Goal: Task Accomplishment & Management: Complete application form

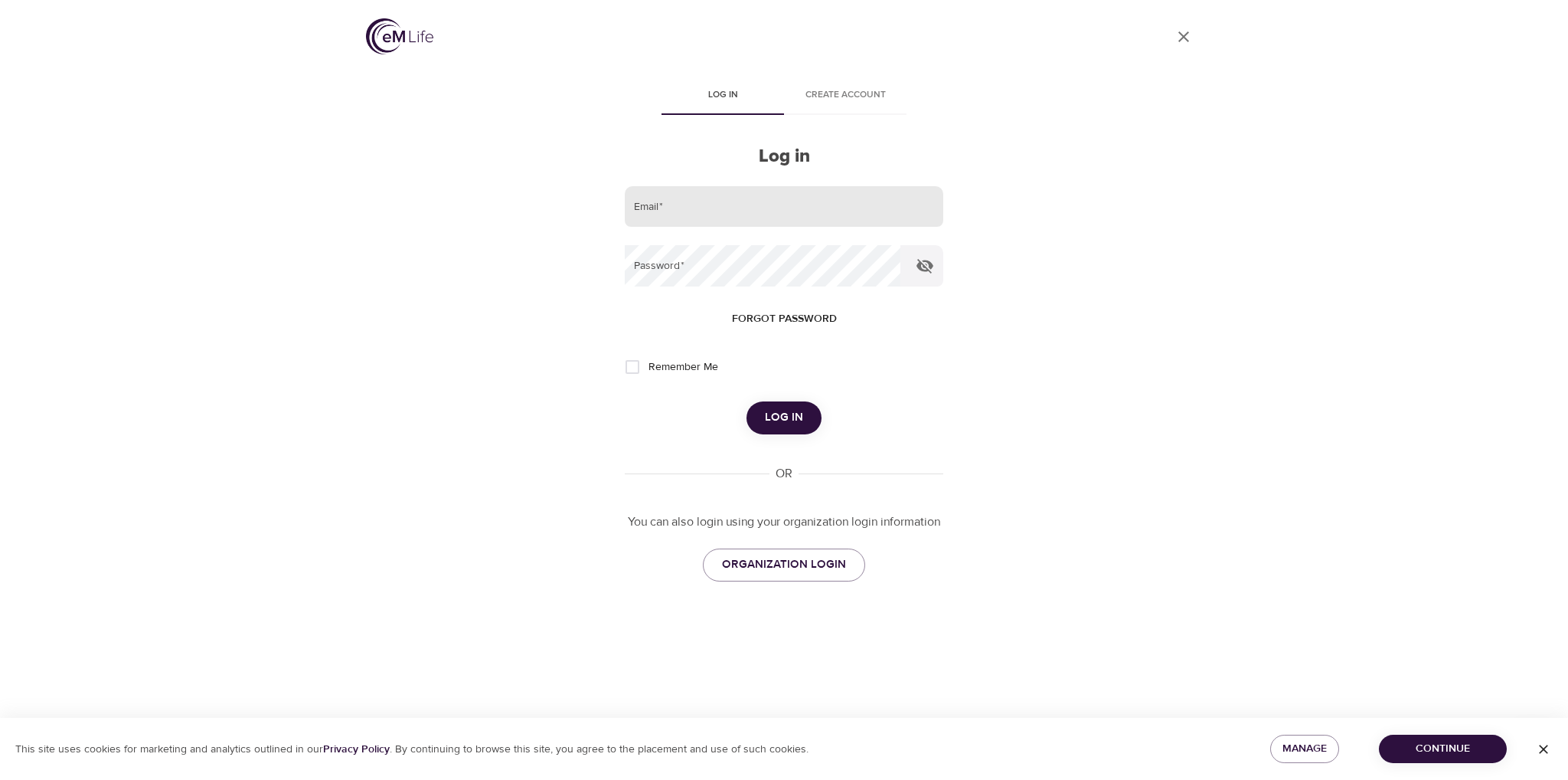
click at [756, 197] on input "email" at bounding box center [784, 207] width 319 height 41
click at [797, 562] on span "ORGANIZATION LOGIN" at bounding box center [784, 565] width 124 height 20
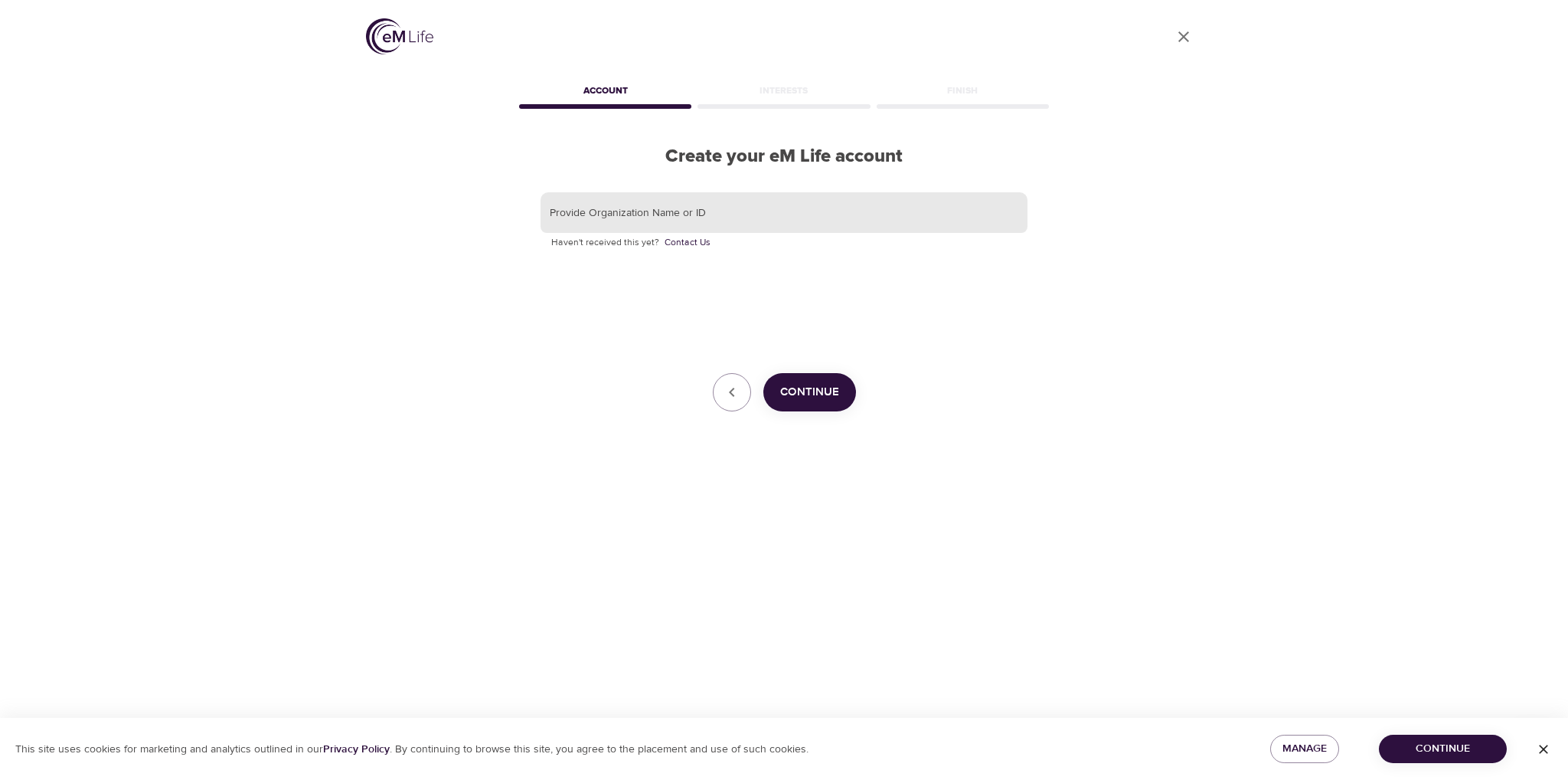
click at [750, 214] on input "text" at bounding box center [784, 212] width 487 height 41
type input "cno"
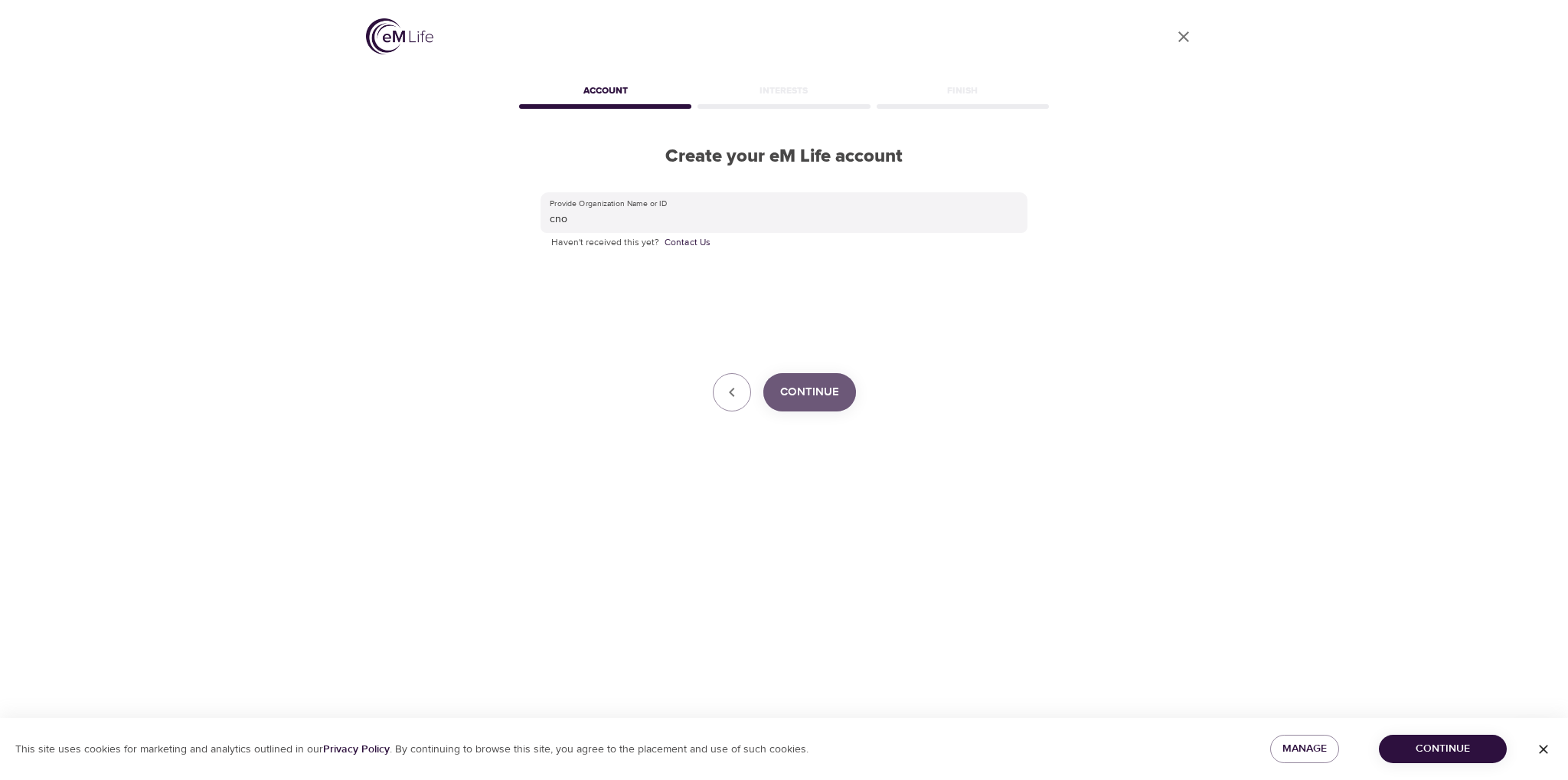
click at [812, 387] on span "Continue" at bounding box center [810, 392] width 59 height 20
